Goal: Information Seeking & Learning: Learn about a topic

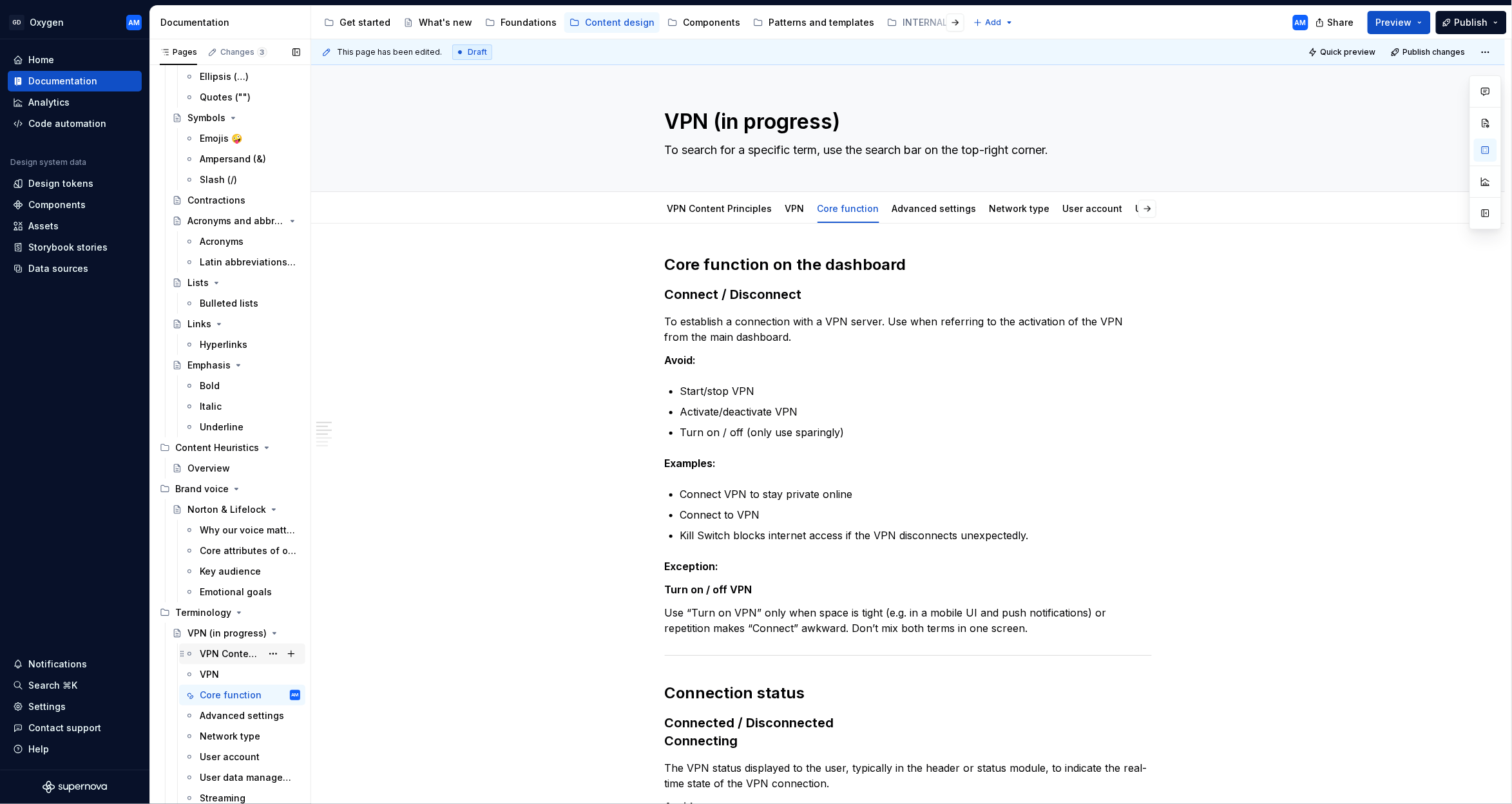
click at [215, 658] on div "VPN Content Principles" at bounding box center [230, 654] width 62 height 13
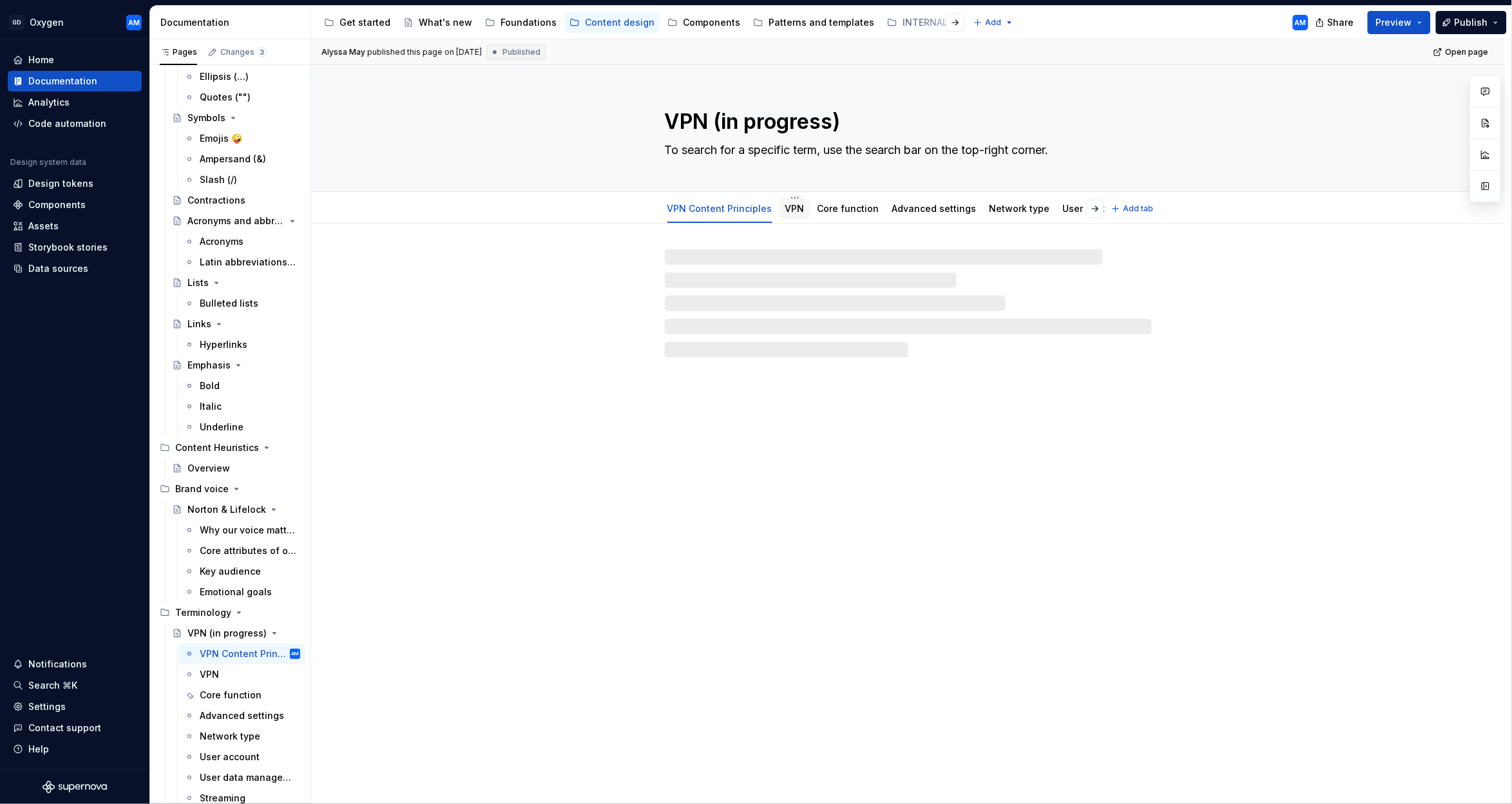
click at [792, 208] on link "VPN" at bounding box center [795, 209] width 19 height 11
click at [842, 209] on link "Core function" at bounding box center [848, 209] width 62 height 11
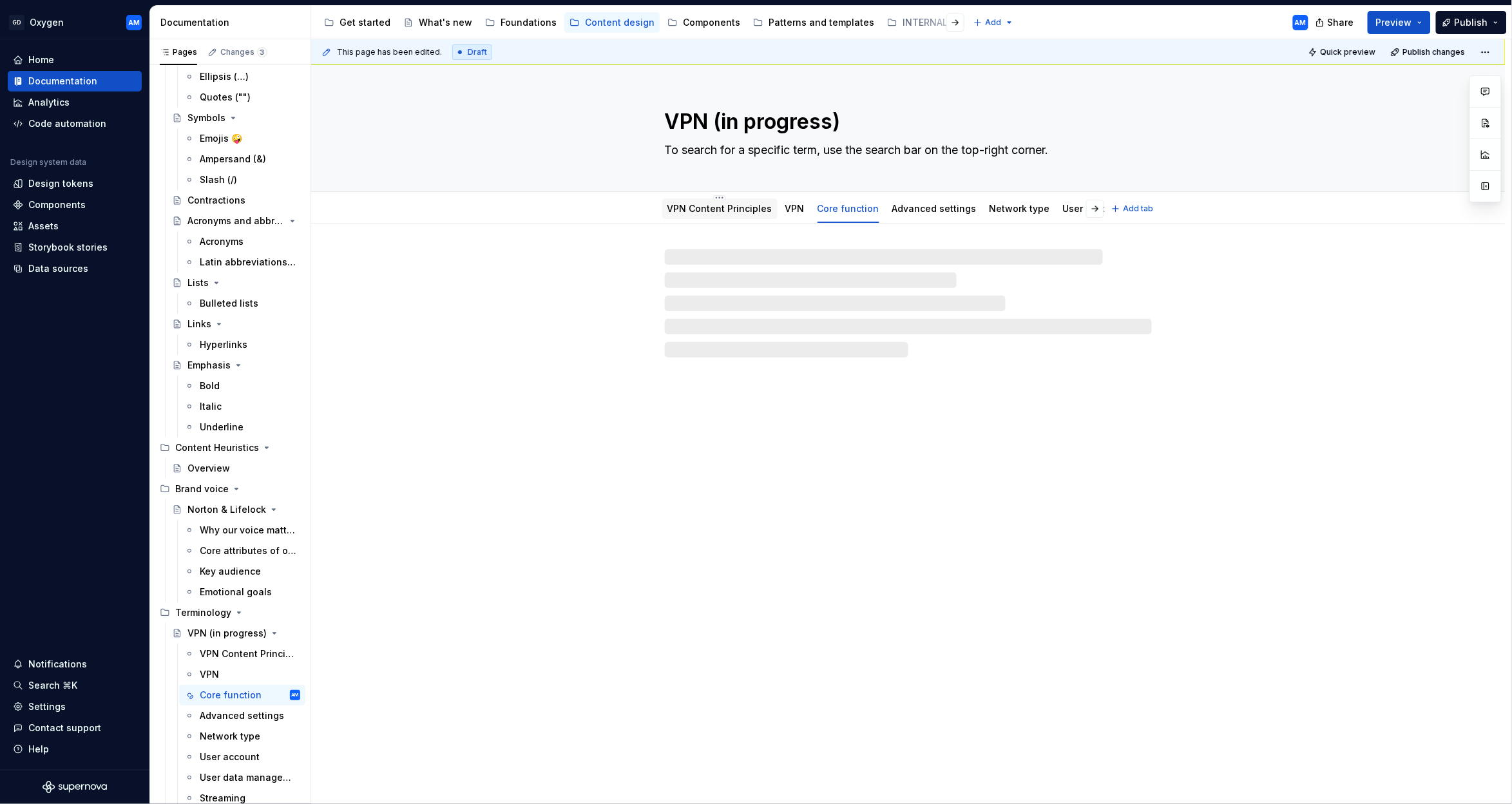
click at [720, 217] on div "VPN Content Principles" at bounding box center [720, 209] width 116 height 20
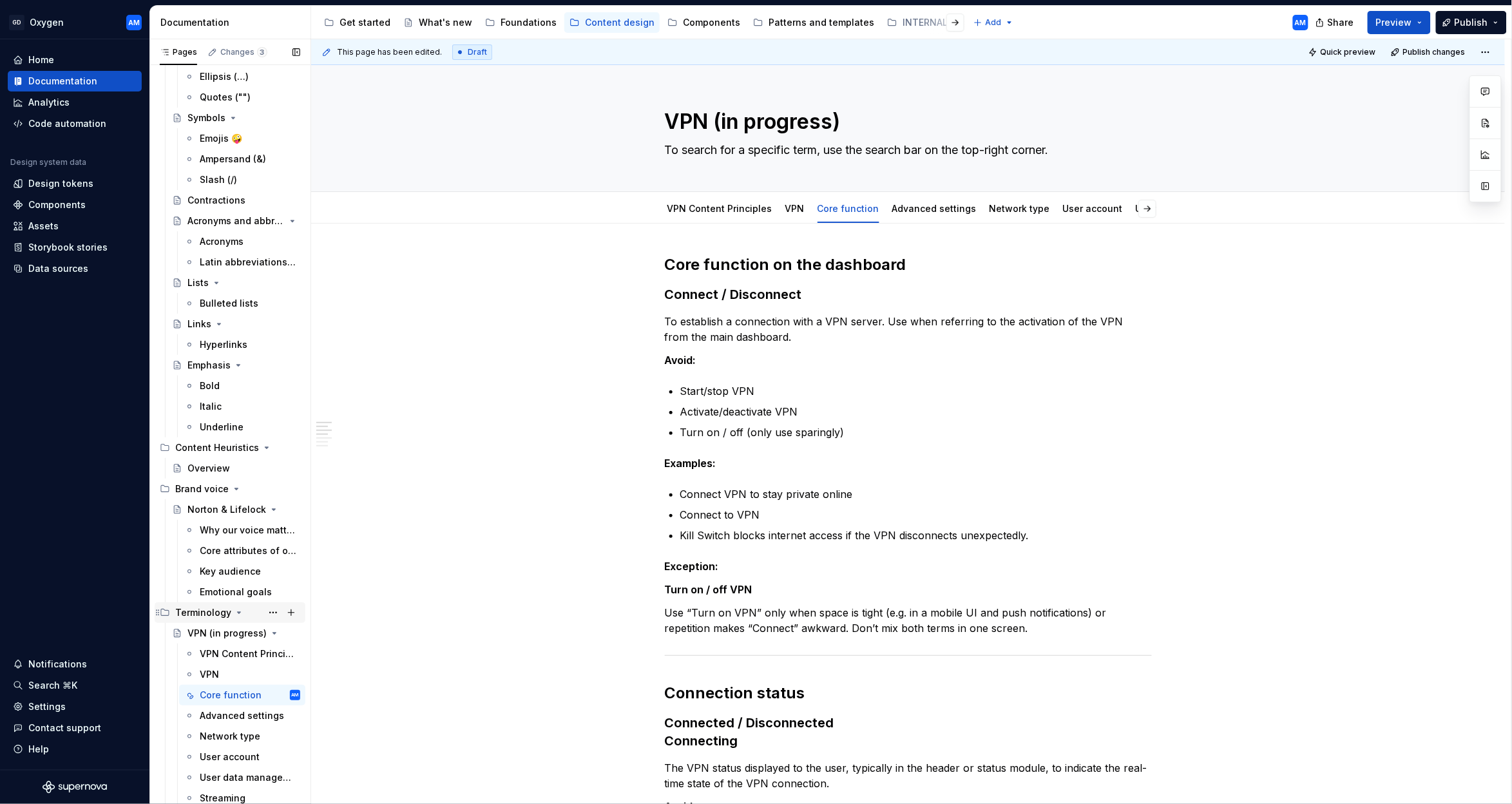
click at [206, 613] on div "Terminology" at bounding box center [203, 612] width 56 height 13
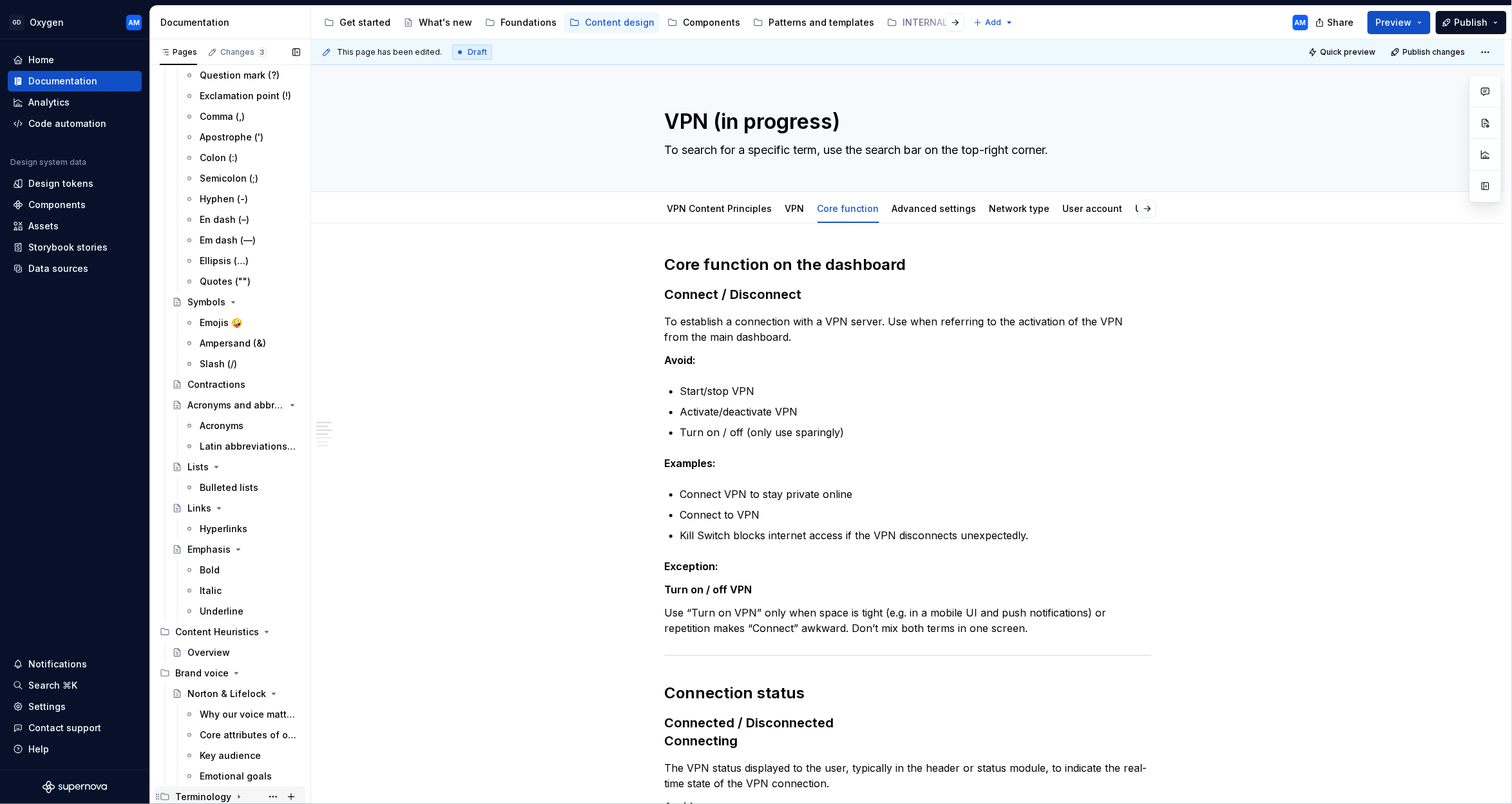
scroll to position [419, 0]
click at [234, 799] on icon "Page tree" at bounding box center [239, 797] width 10 height 10
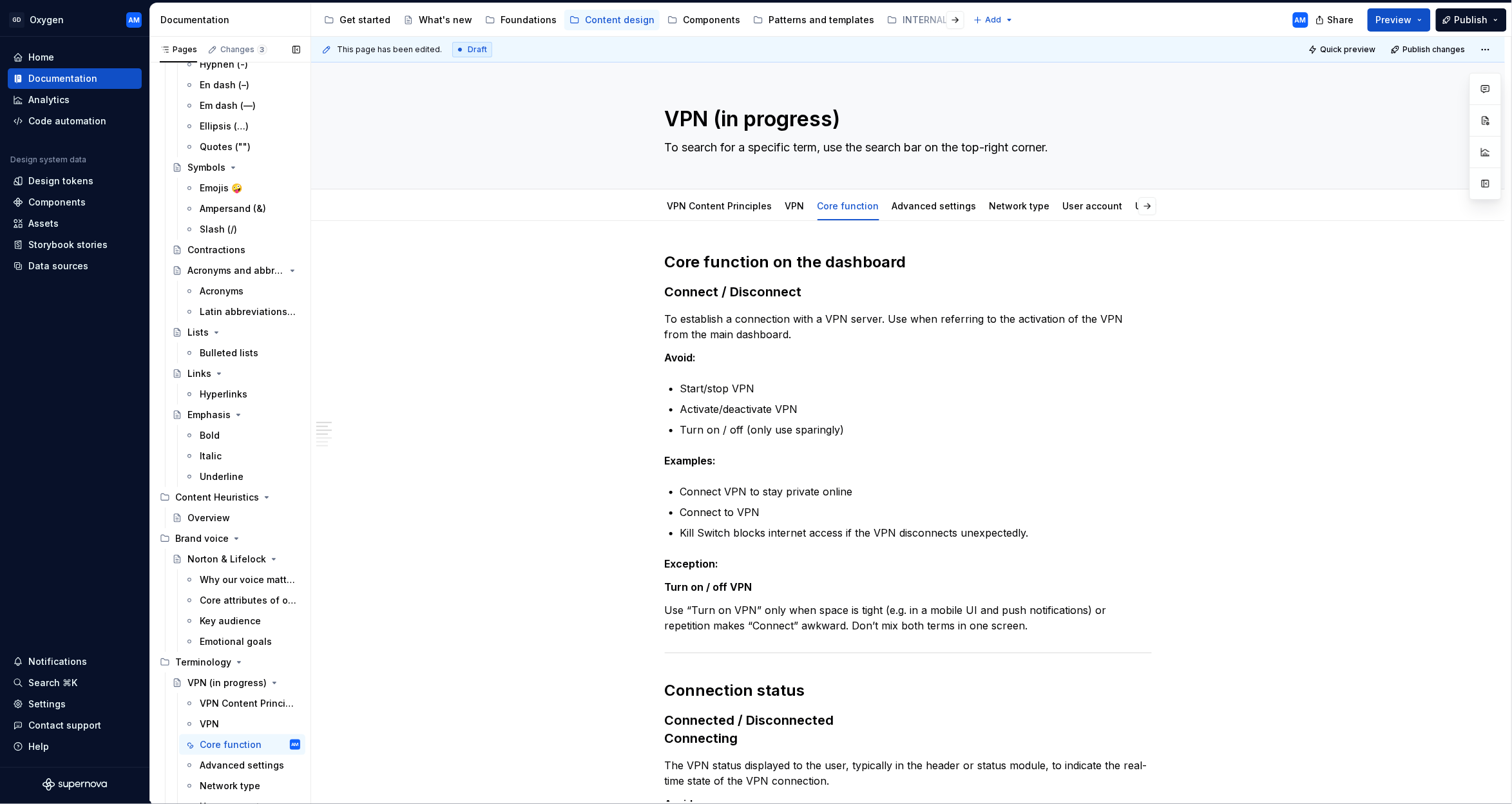
scroll to position [604, 0]
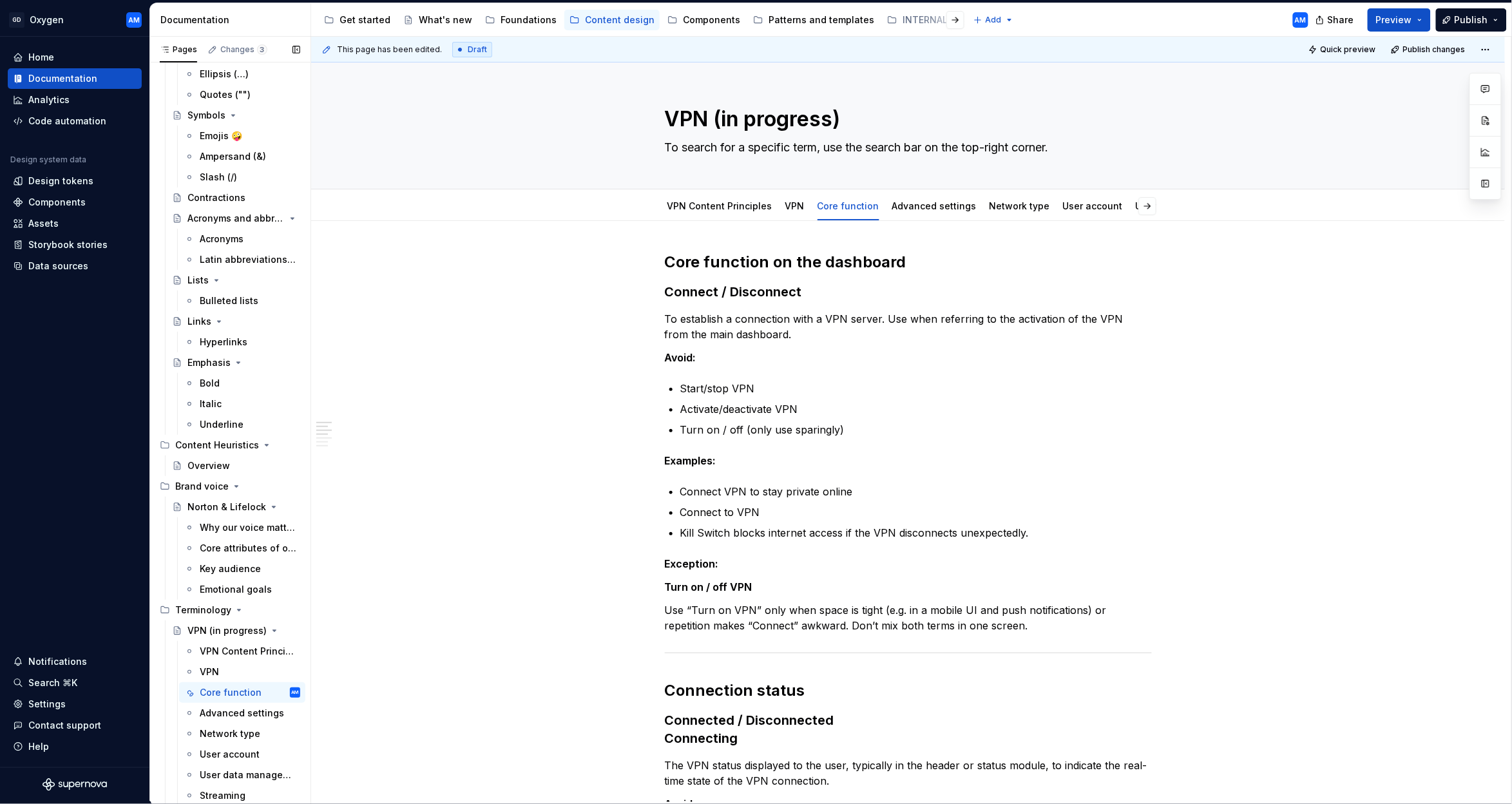
type textarea "*"
